Goal: Information Seeking & Learning: Learn about a topic

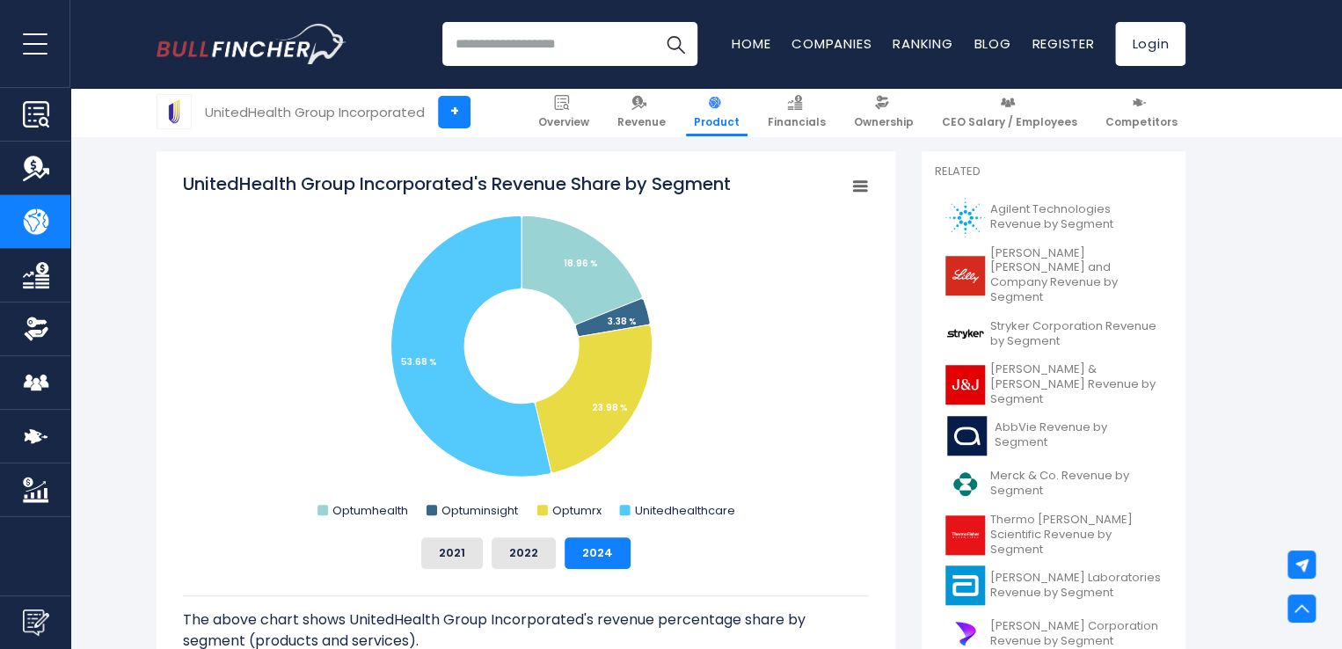
scroll to position [456, 0]
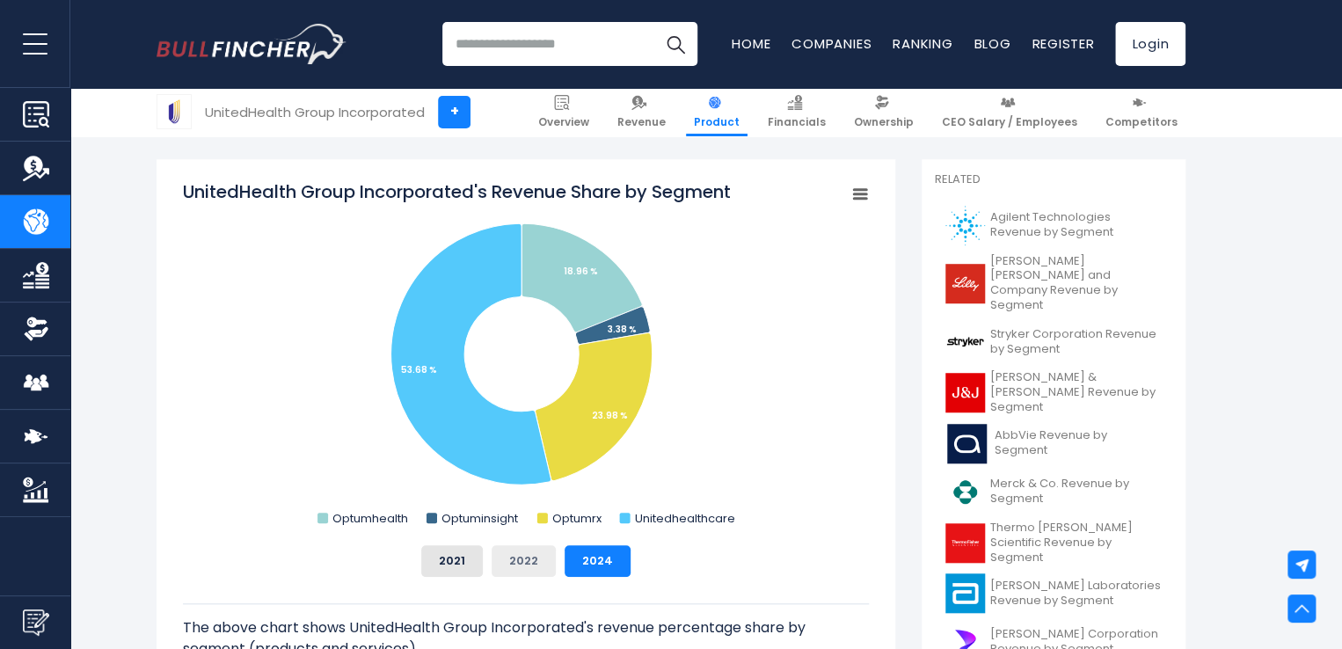
click at [528, 562] on button "2022" at bounding box center [524, 561] width 64 height 32
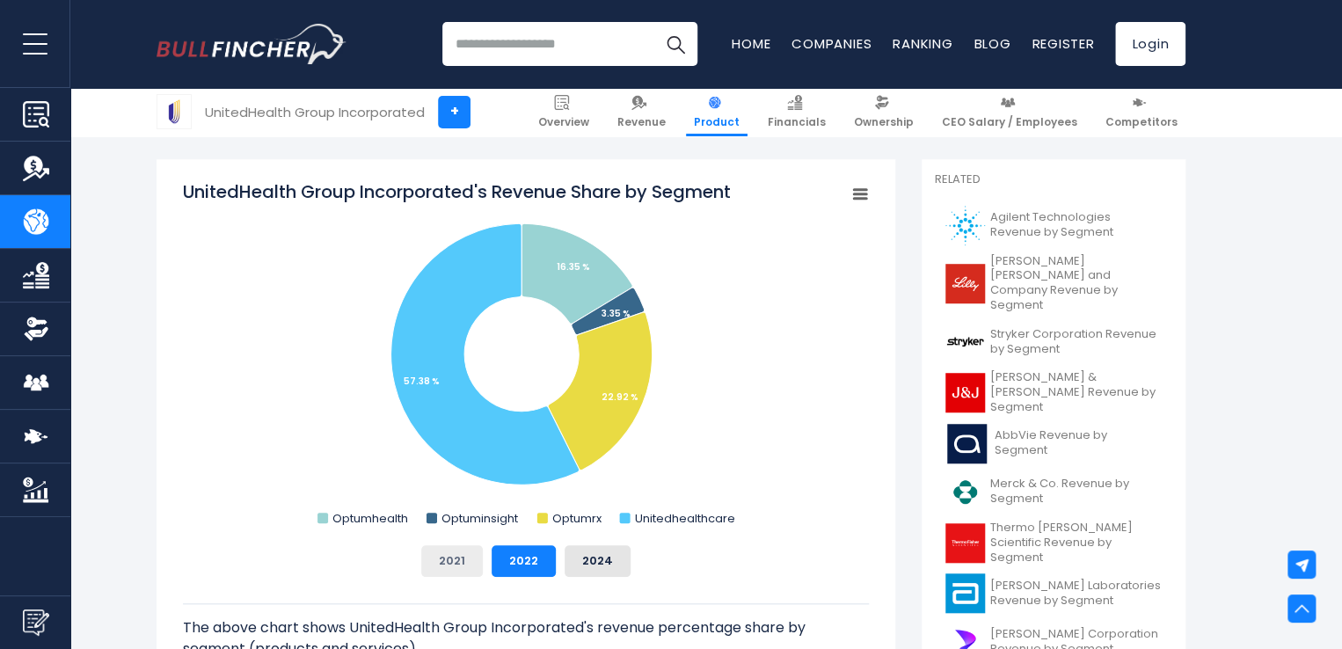
click at [456, 573] on button "2021" at bounding box center [452, 561] width 62 height 32
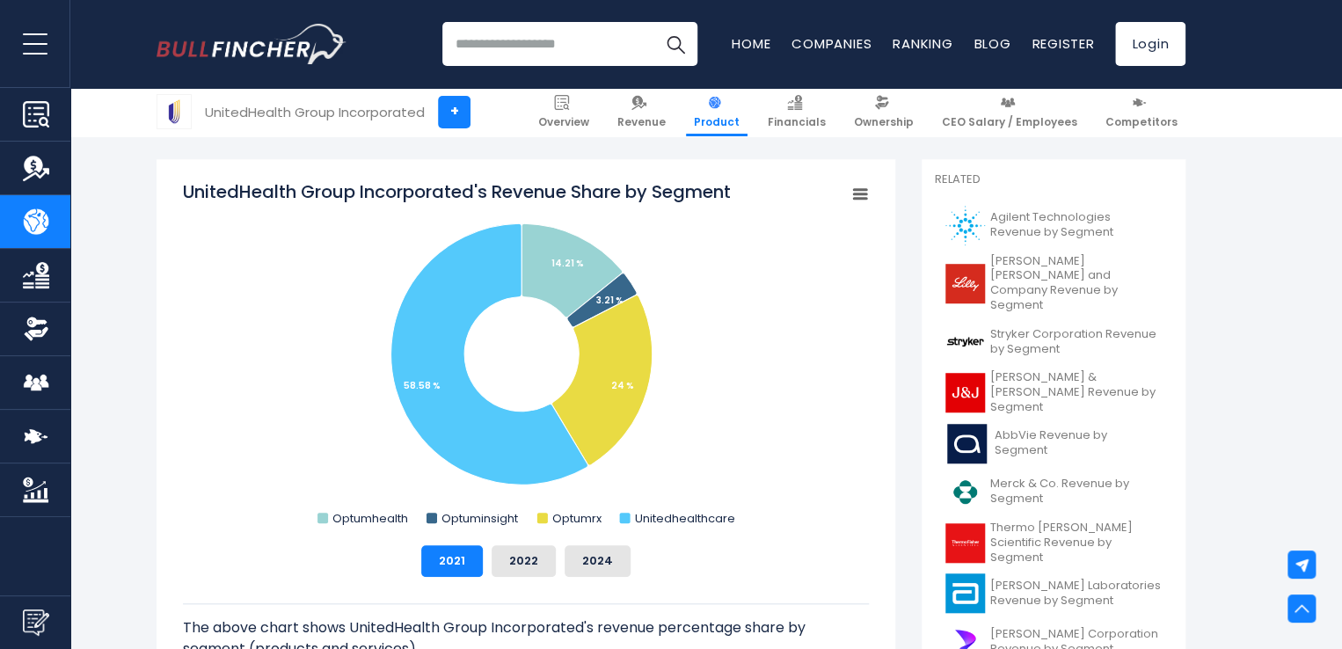
click at [598, 578] on div "The above chart shows UnitedHealth Group Incorporated's revenue percentage shar…" at bounding box center [526, 636] width 686 height 118
click at [602, 564] on button "2024" at bounding box center [598, 561] width 66 height 32
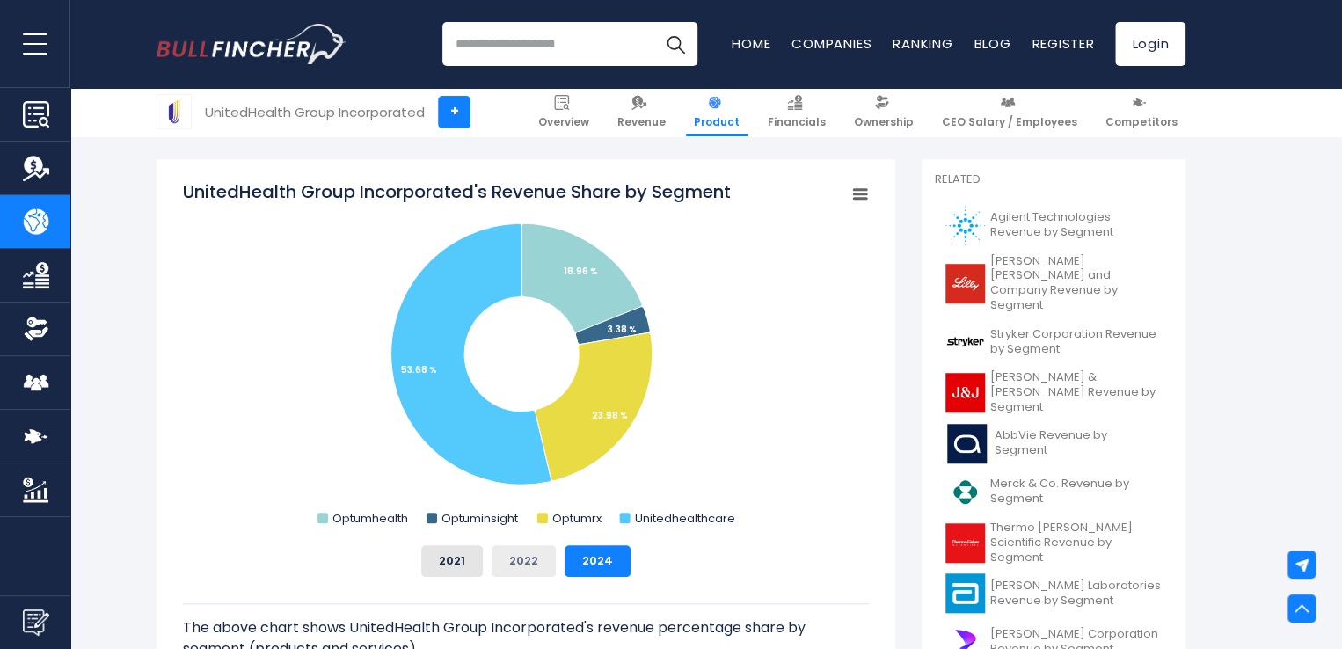
click at [539, 568] on button "2022" at bounding box center [524, 561] width 64 height 32
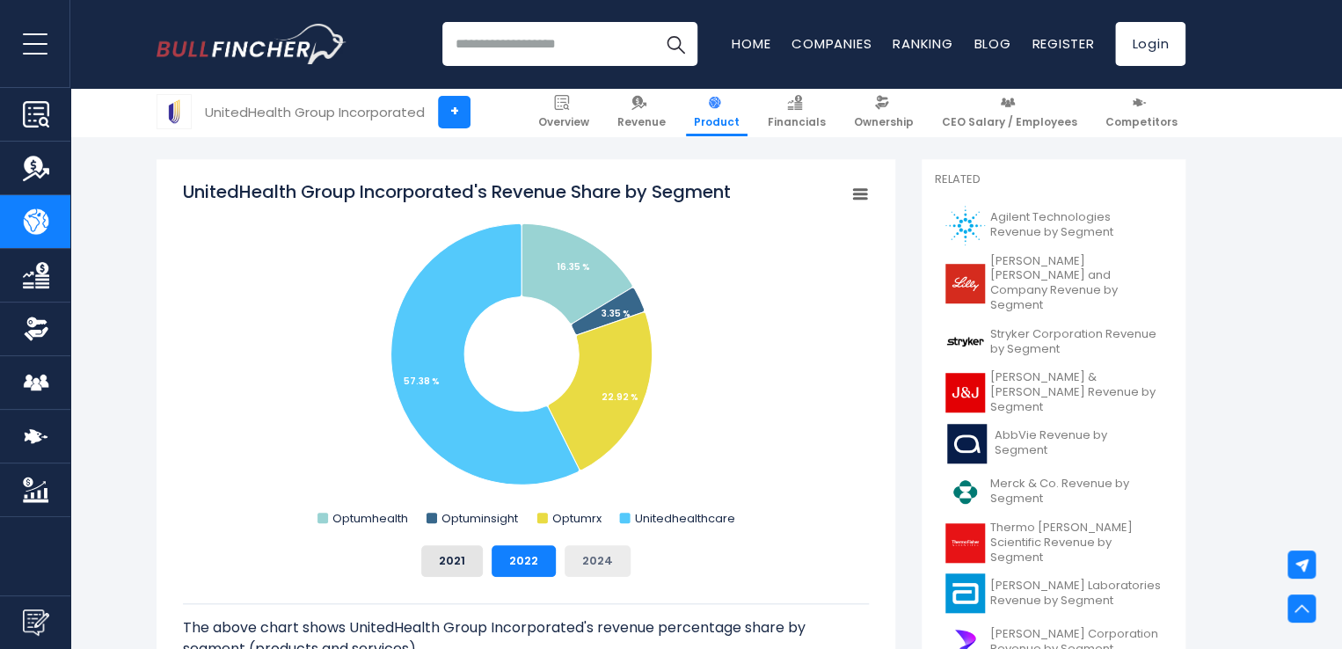
click at [590, 568] on button "2024" at bounding box center [598, 561] width 66 height 32
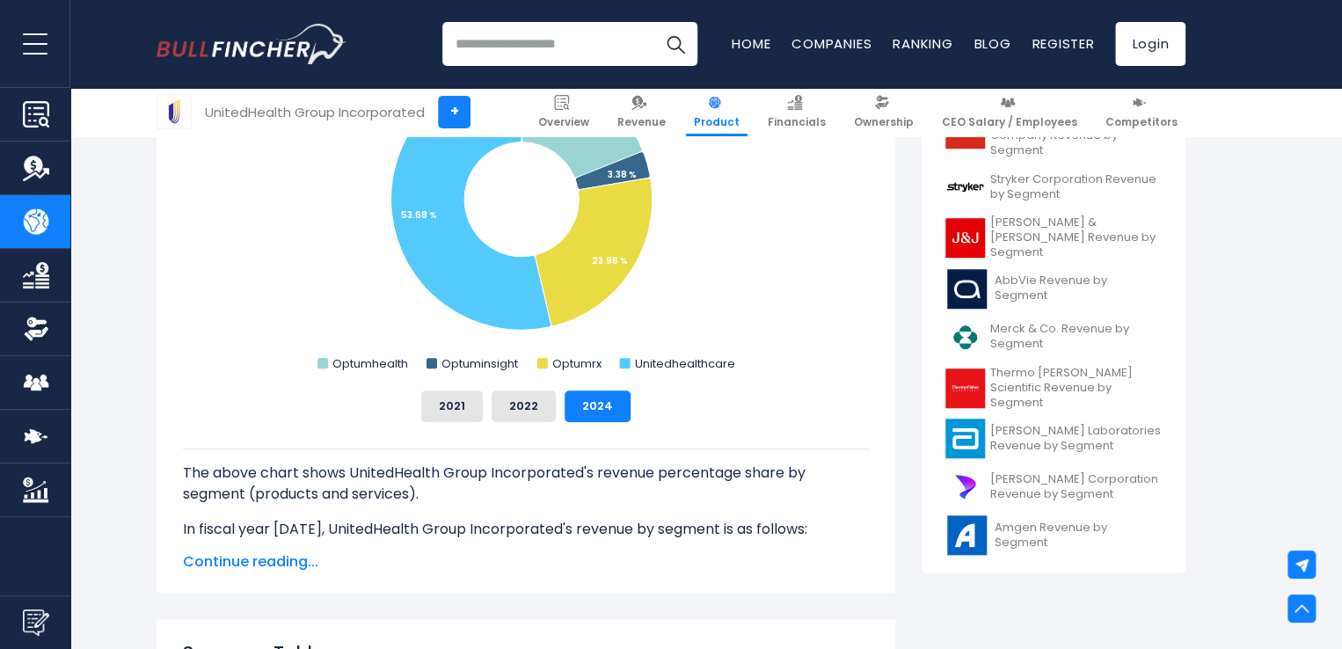
scroll to position [0, 0]
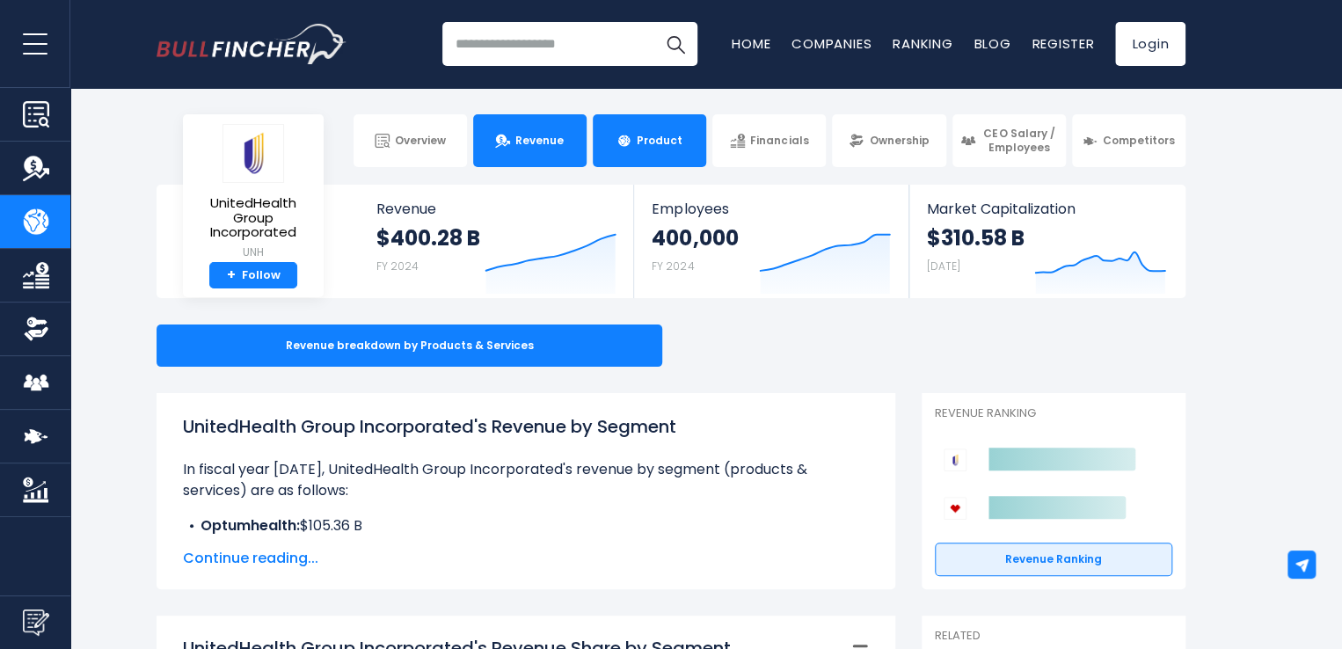
click at [564, 147] on link "Revenue" at bounding box center [529, 140] width 113 height 53
click at [554, 150] on link "Revenue" at bounding box center [529, 140] width 113 height 53
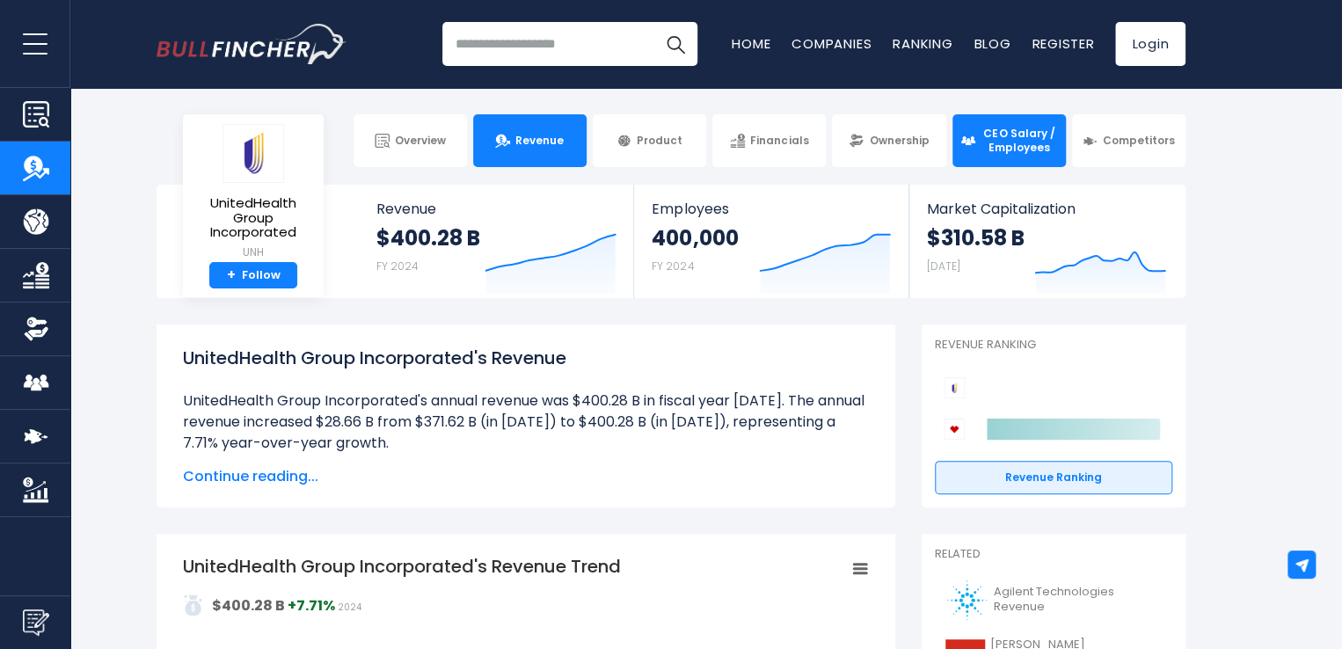
click at [984, 143] on span "CEO Salary / Employees" at bounding box center [1019, 140] width 77 height 27
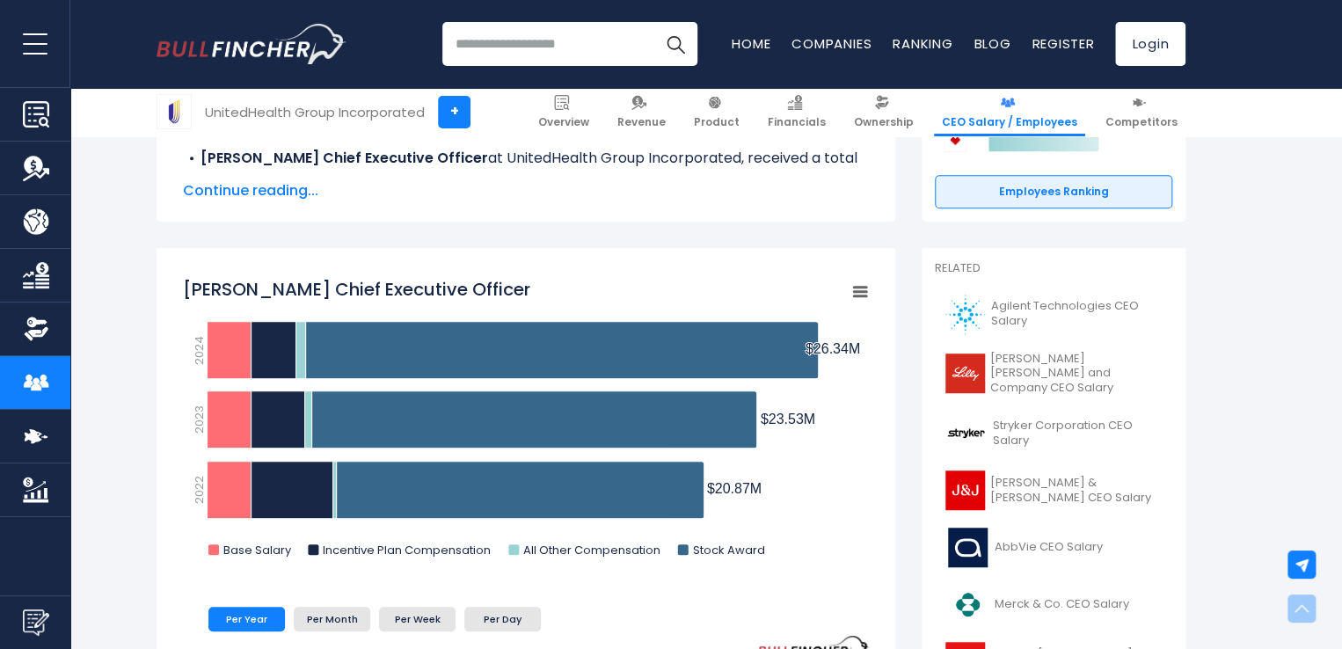
scroll to position [369, 0]
